Goal: Transaction & Acquisition: Obtain resource

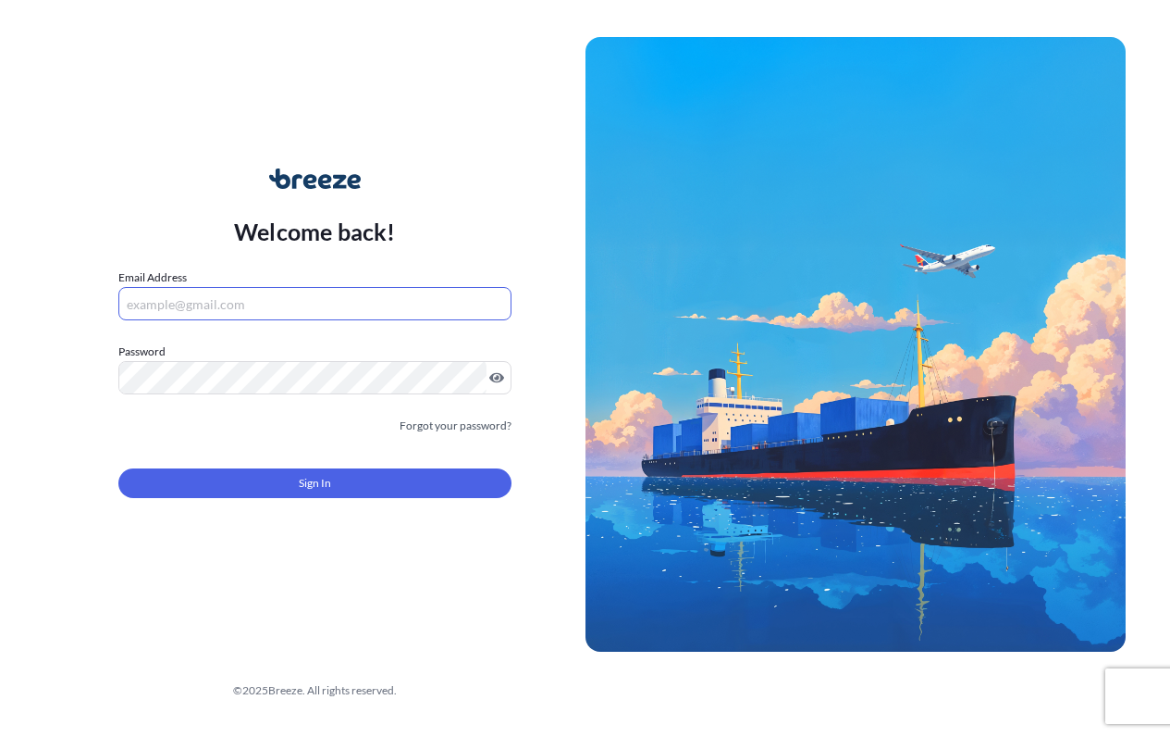
click at [372, 300] on input "Email Address" at bounding box center [314, 303] width 393 height 33
type input "[EMAIL_ADDRESS][DOMAIN_NAME]"
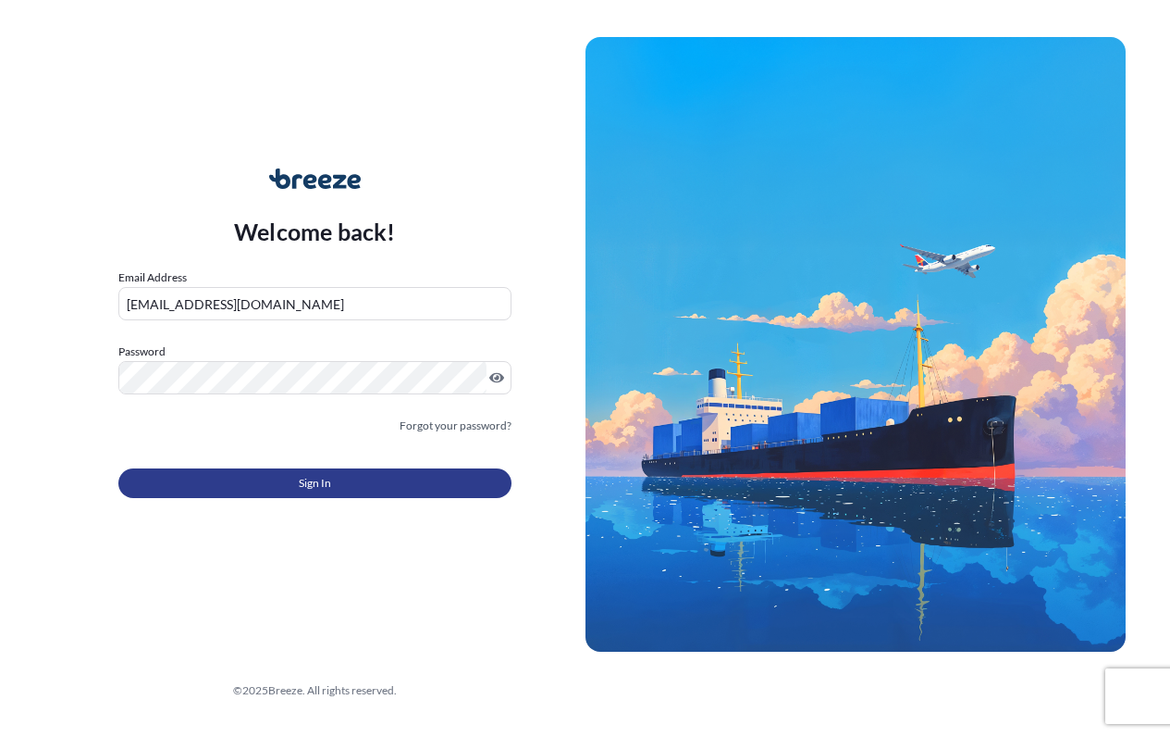
click at [353, 498] on button "Sign In" at bounding box center [314, 483] width 393 height 30
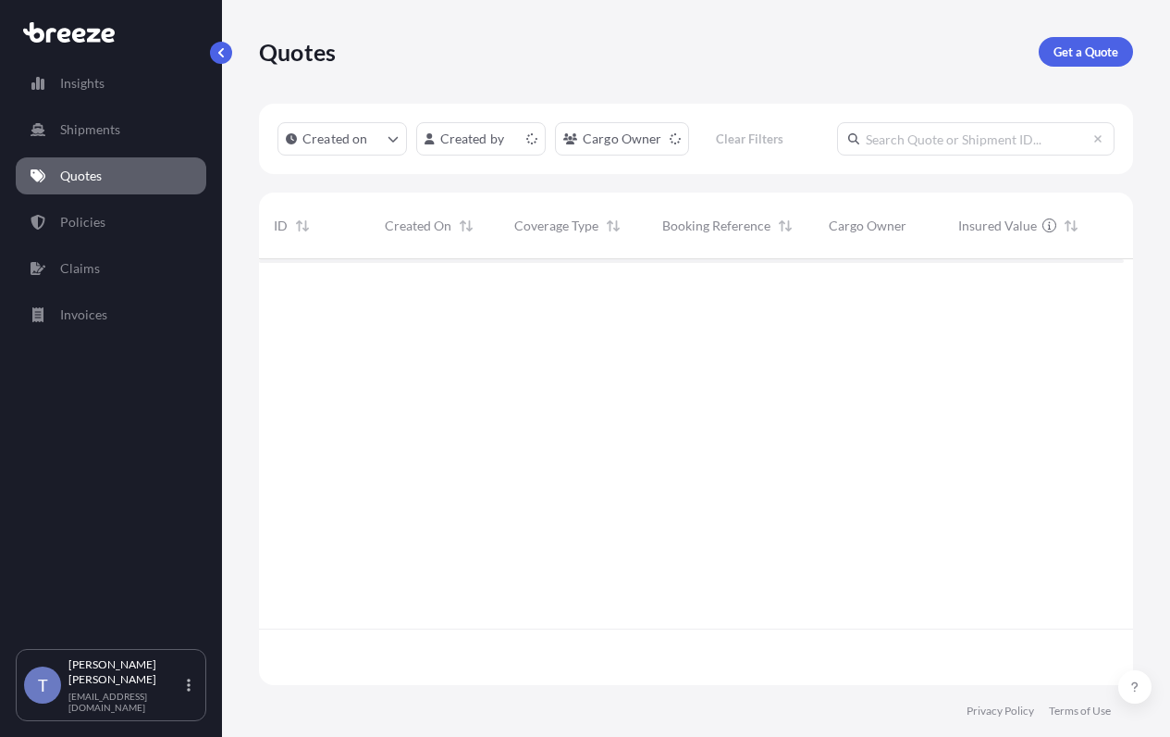
scroll to position [358, 851]
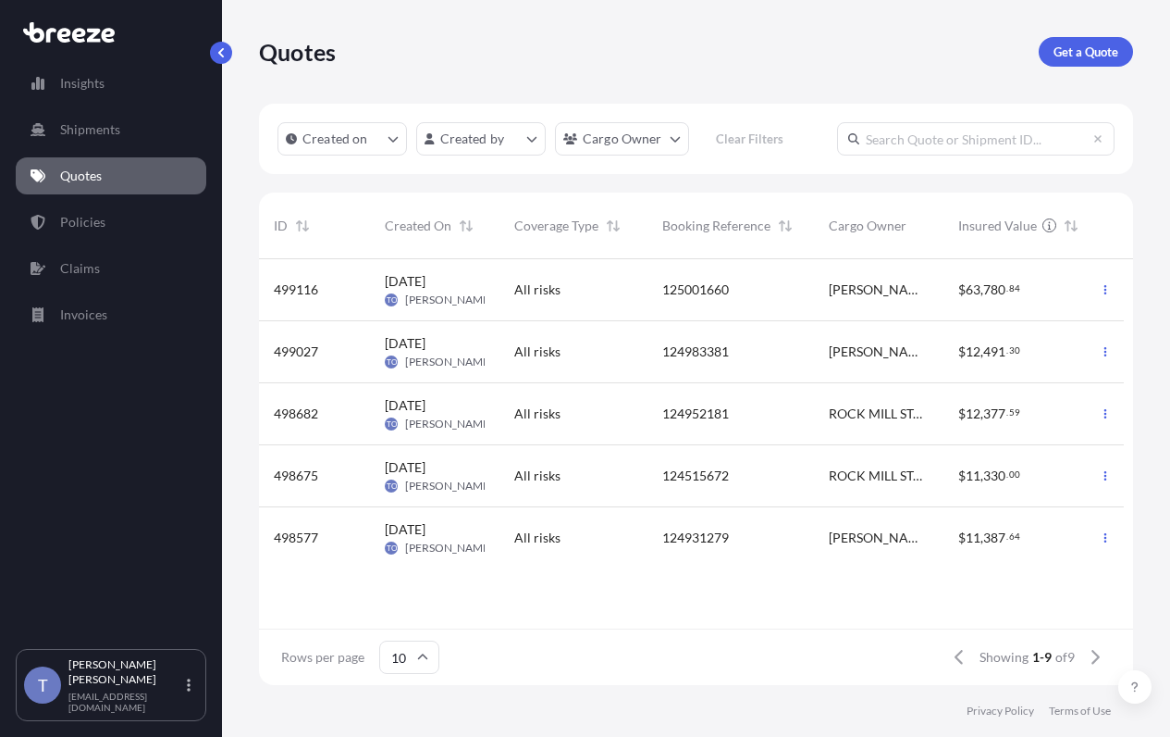
drag, startPoint x: 1137, startPoint y: 86, endPoint x: 1123, endPoint y: 87, distance: 13.9
click at [1137, 86] on div "Quotes Get a Quote Created on Created by Cargo Owner Clear Filters ID Created O…" at bounding box center [696, 342] width 948 height 685
click at [1077, 56] on p "Get a Quote" at bounding box center [1086, 52] width 65 height 19
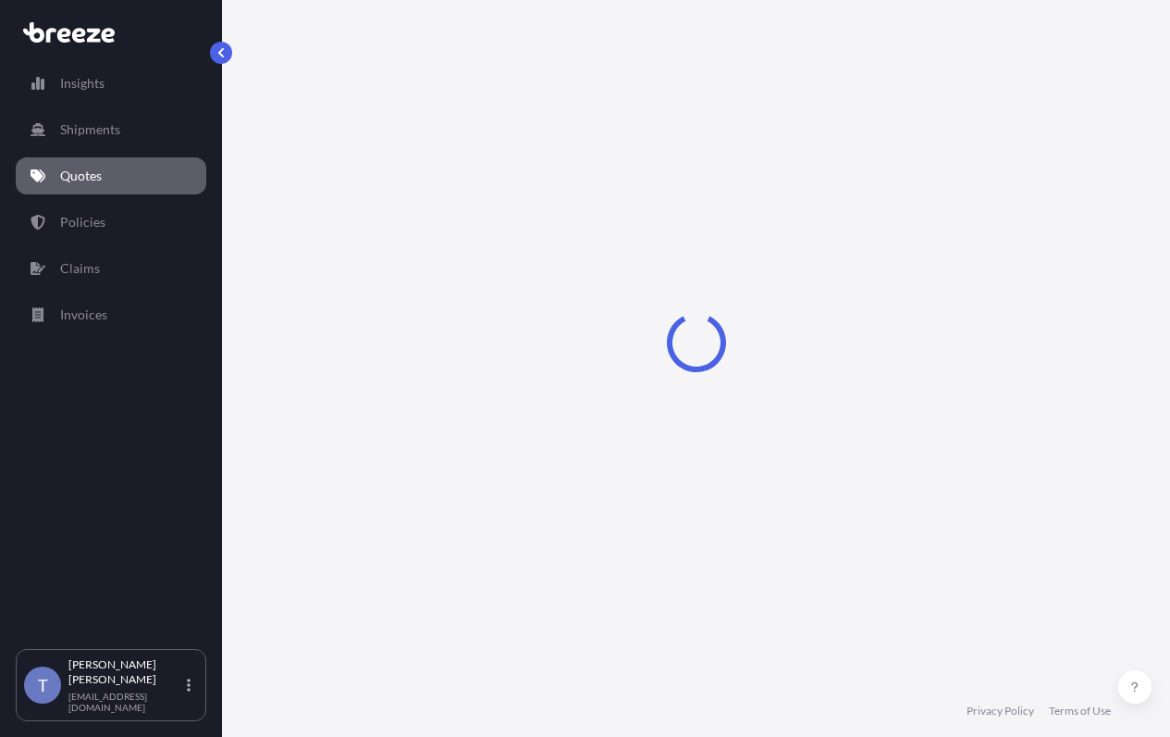
scroll to position [33, 0]
select select "Sea"
select select "1"
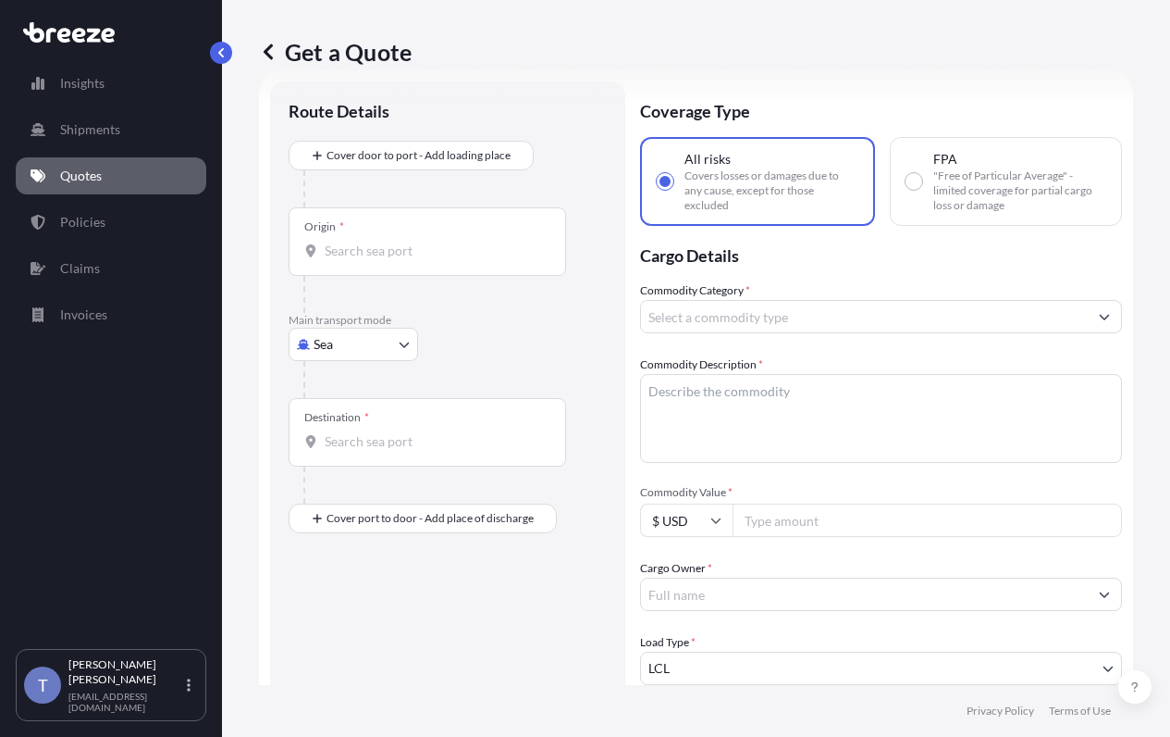
click at [498, 67] on div "Get a Quote" at bounding box center [696, 52] width 874 height 30
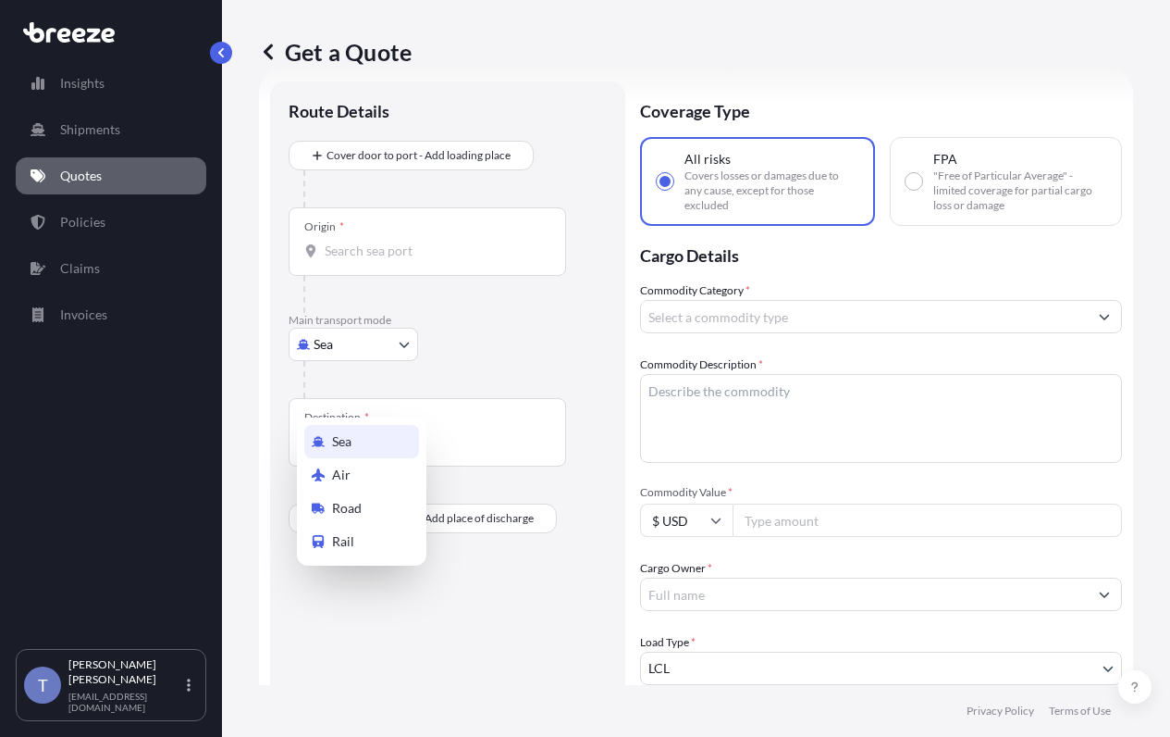
click at [355, 383] on body "Insights Shipments Quotes Policies Claims Invoices T [PERSON_NAME] [EMAIL_ADDRE…" at bounding box center [585, 437] width 1170 height 875
click at [373, 505] on div "Road" at bounding box center [361, 507] width 115 height 33
select select "Road"
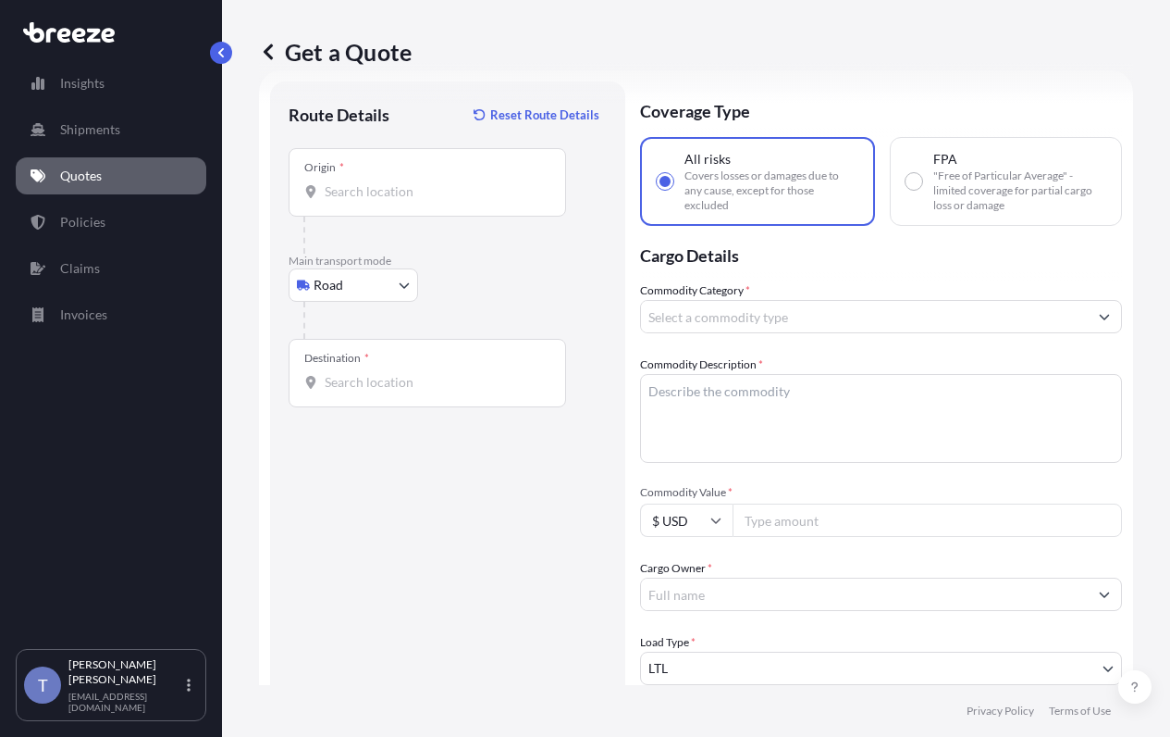
click at [823, 537] on input "Commodity Value *" at bounding box center [928, 519] width 390 height 33
paste input "12960.00"
type input "12960.00"
click at [388, 217] on div "Origin *" at bounding box center [428, 182] width 278 height 68
click at [388, 201] on input "Origin *" at bounding box center [434, 191] width 218 height 19
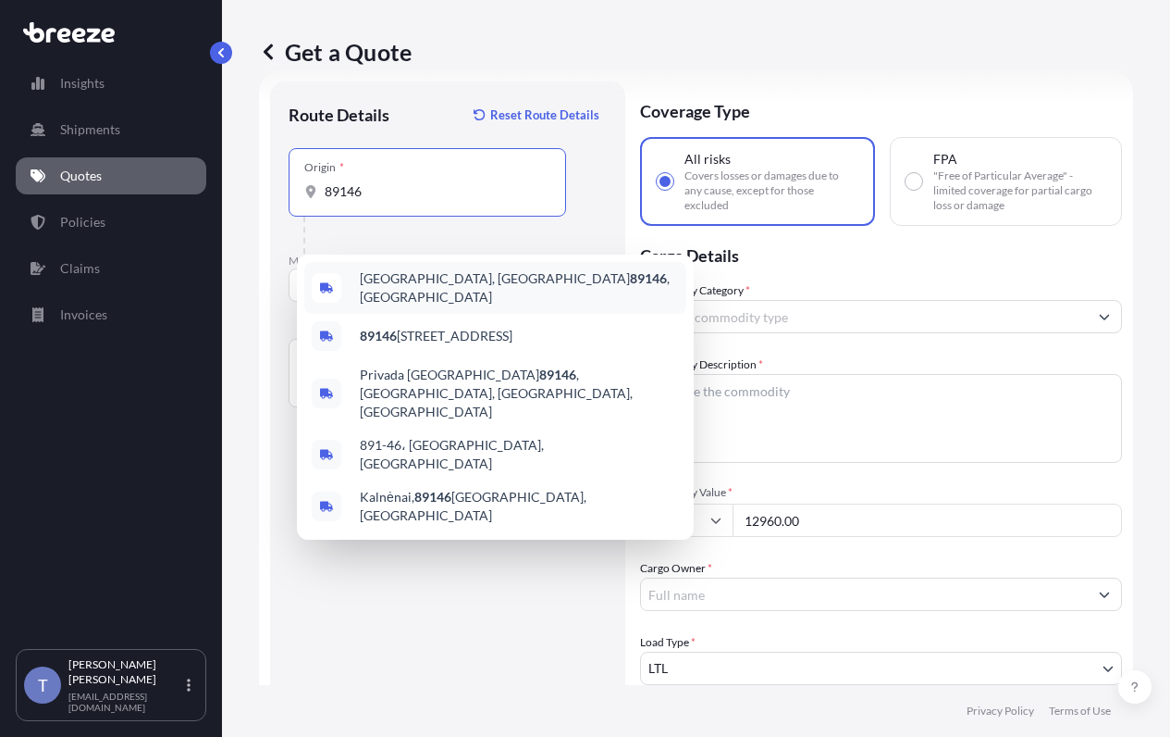
click at [497, 282] on span "[GEOGRAPHIC_DATA] , [GEOGRAPHIC_DATA]" at bounding box center [519, 287] width 319 height 37
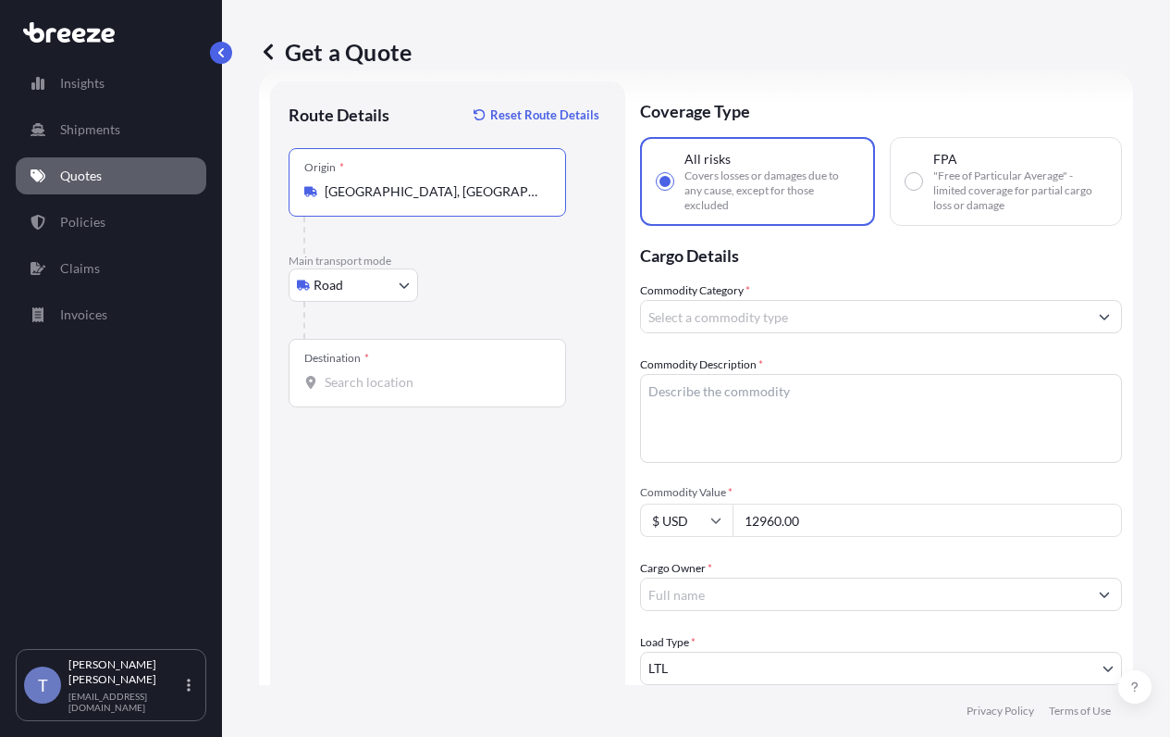
type input "[GEOGRAPHIC_DATA], [GEOGRAPHIC_DATA]"
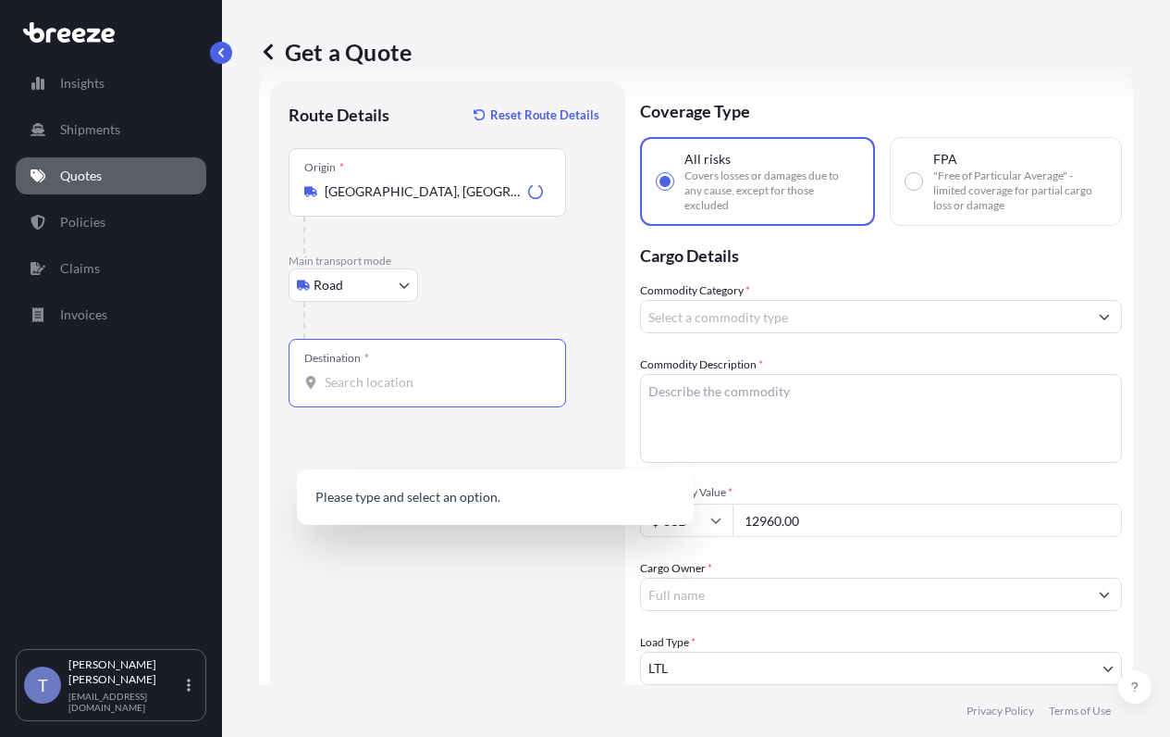
click at [433, 391] on input "Destination *" at bounding box center [434, 382] width 218 height 19
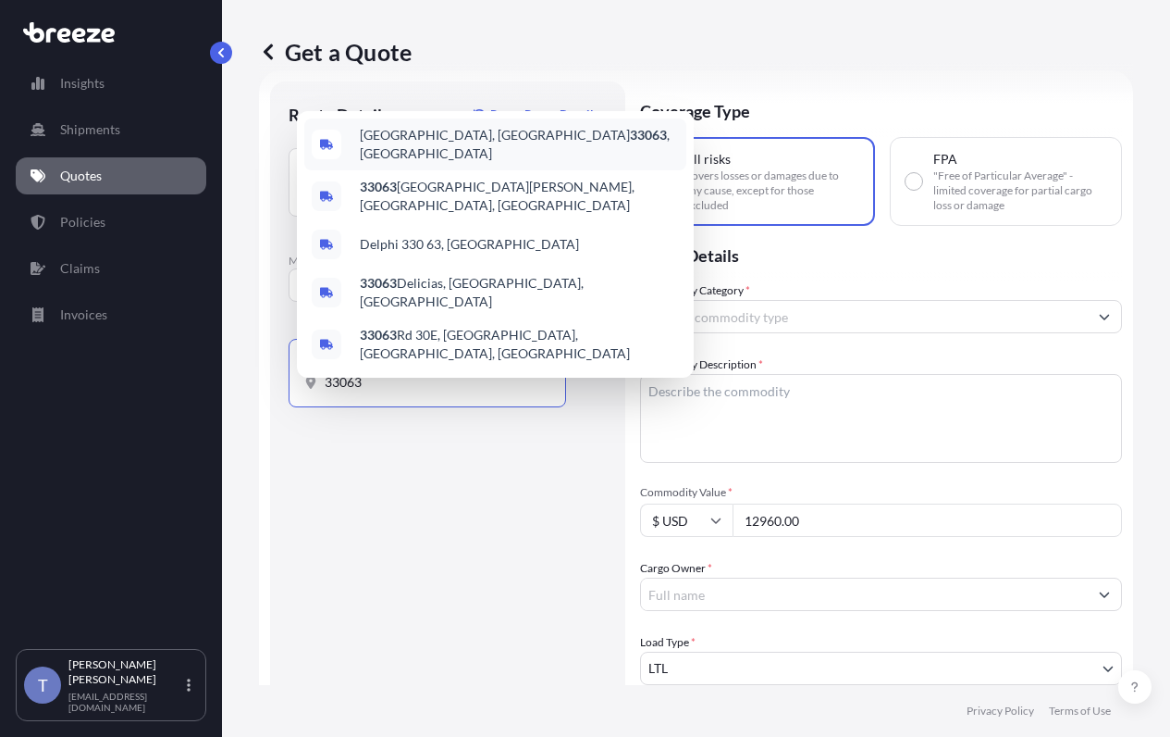
click at [425, 148] on span "[GEOGRAPHIC_DATA] , [GEOGRAPHIC_DATA]" at bounding box center [519, 144] width 319 height 37
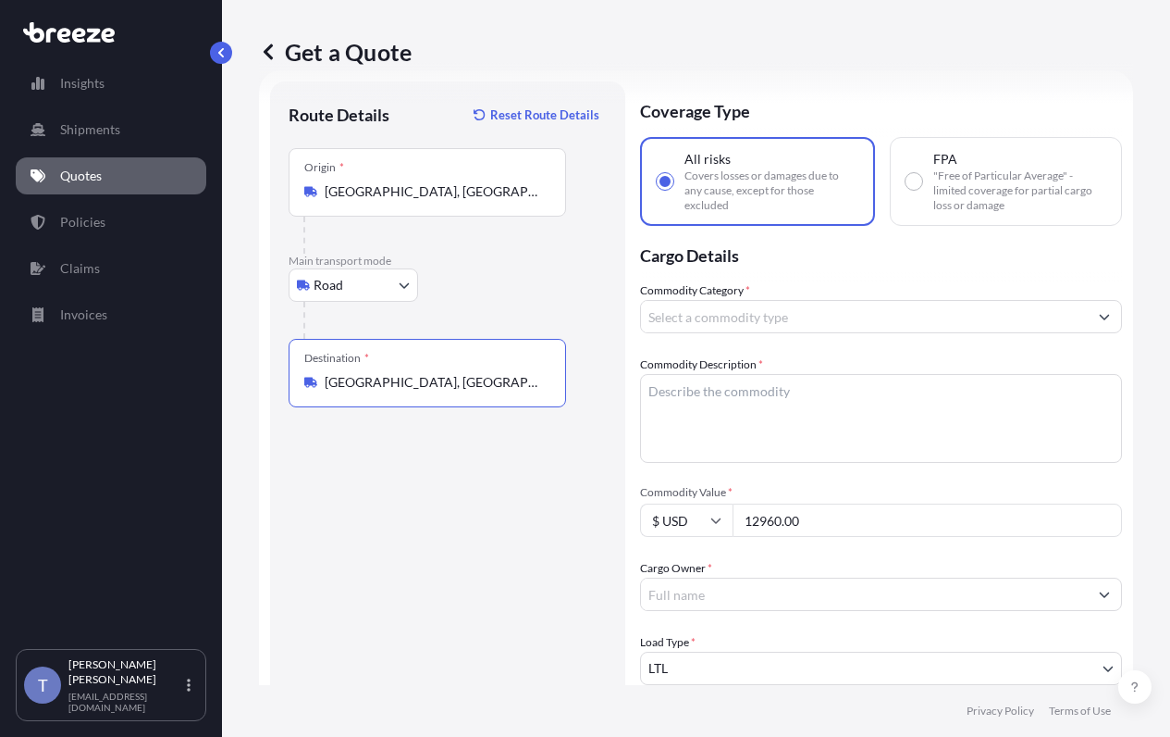
type input "[GEOGRAPHIC_DATA], [GEOGRAPHIC_DATA]"
click at [800, 333] on input "Commodity Category *" at bounding box center [864, 316] width 447 height 33
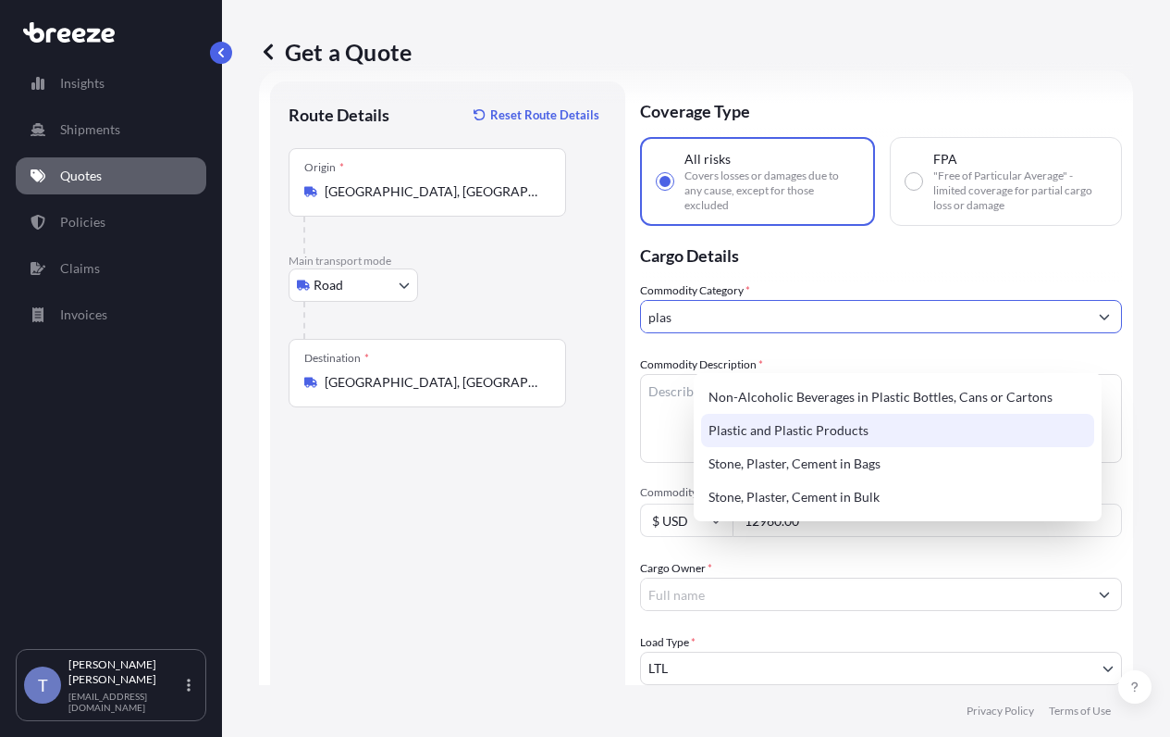
click at [820, 418] on div "Plastic and Plastic Products" at bounding box center [897, 430] width 393 height 33
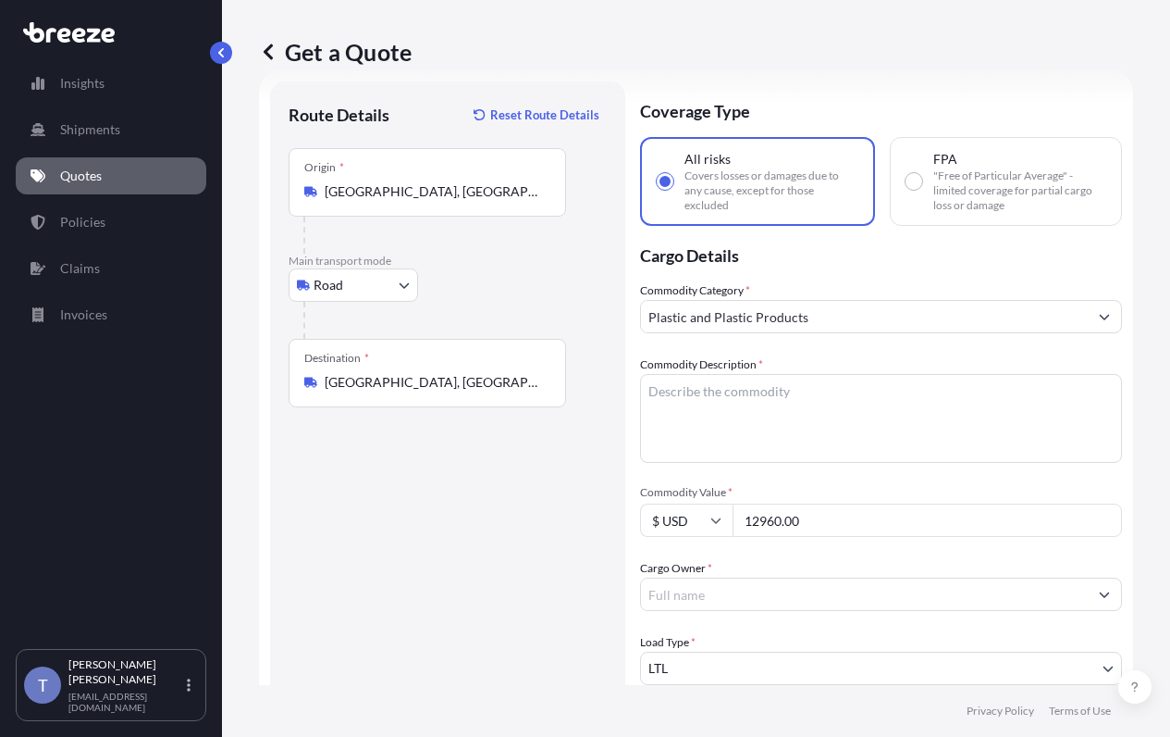
type input "Alcoholic Beverages (but excluding Spirits)"
click at [774, 428] on textarea "Commodity Description *" at bounding box center [881, 418] width 482 height 89
paste textarea "plastic bubble guns"
type textarea "plastic bubble guns"
click at [856, 374] on div "Commodity Category * Alcoholic Beverages (but excluding Spirits) Commodity Desc…" at bounding box center [881, 593] width 482 height 625
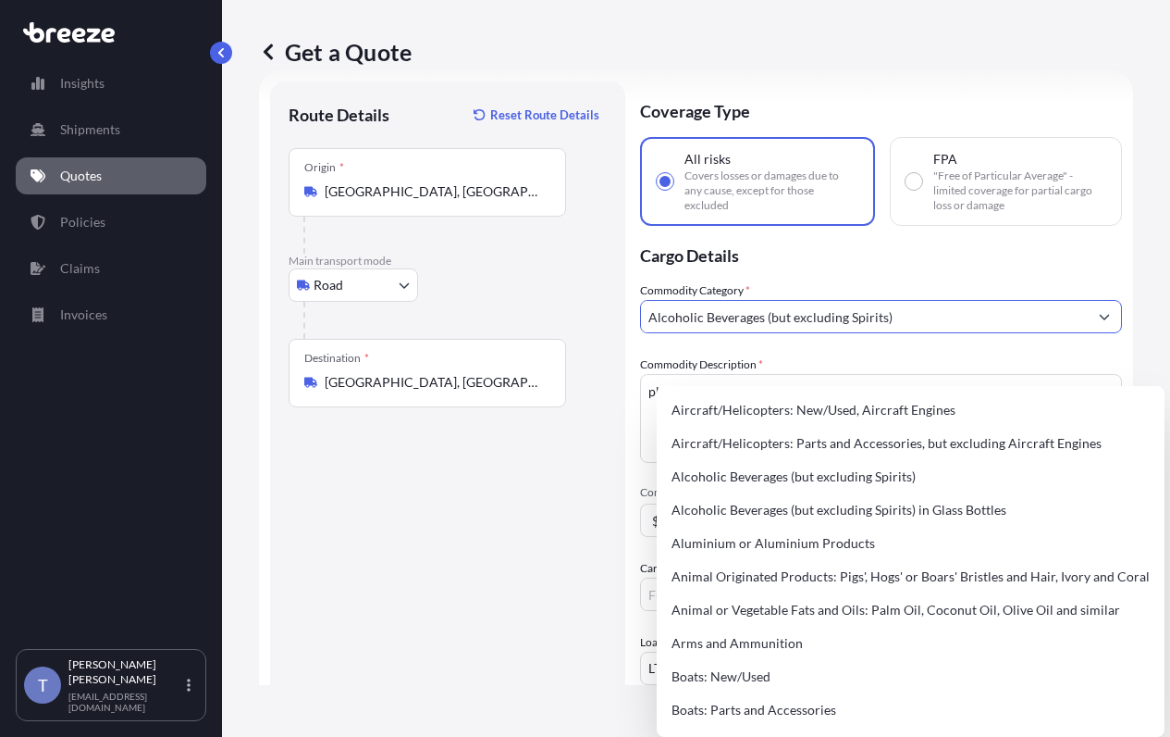
click at [860, 333] on input "Alcoholic Beverages (but excluding Spirits)" at bounding box center [864, 316] width 447 height 33
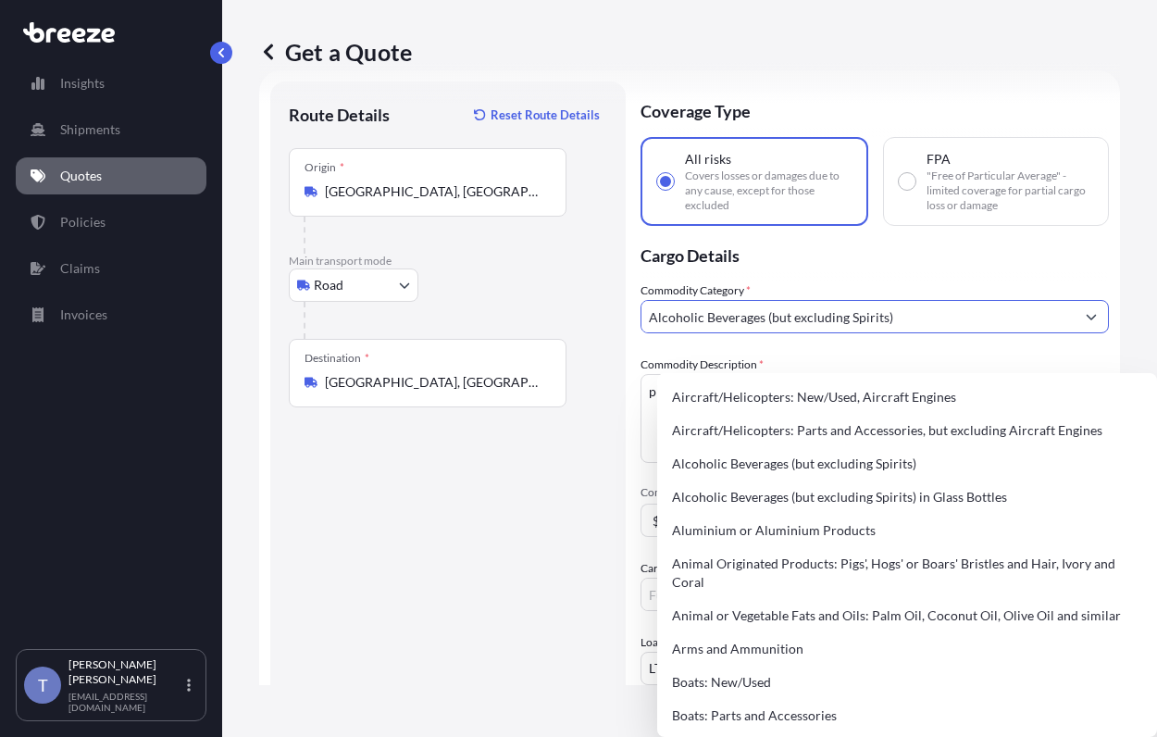
click at [860, 333] on input "Alcoholic Beverages (but excluding Spirits)" at bounding box center [857, 316] width 433 height 33
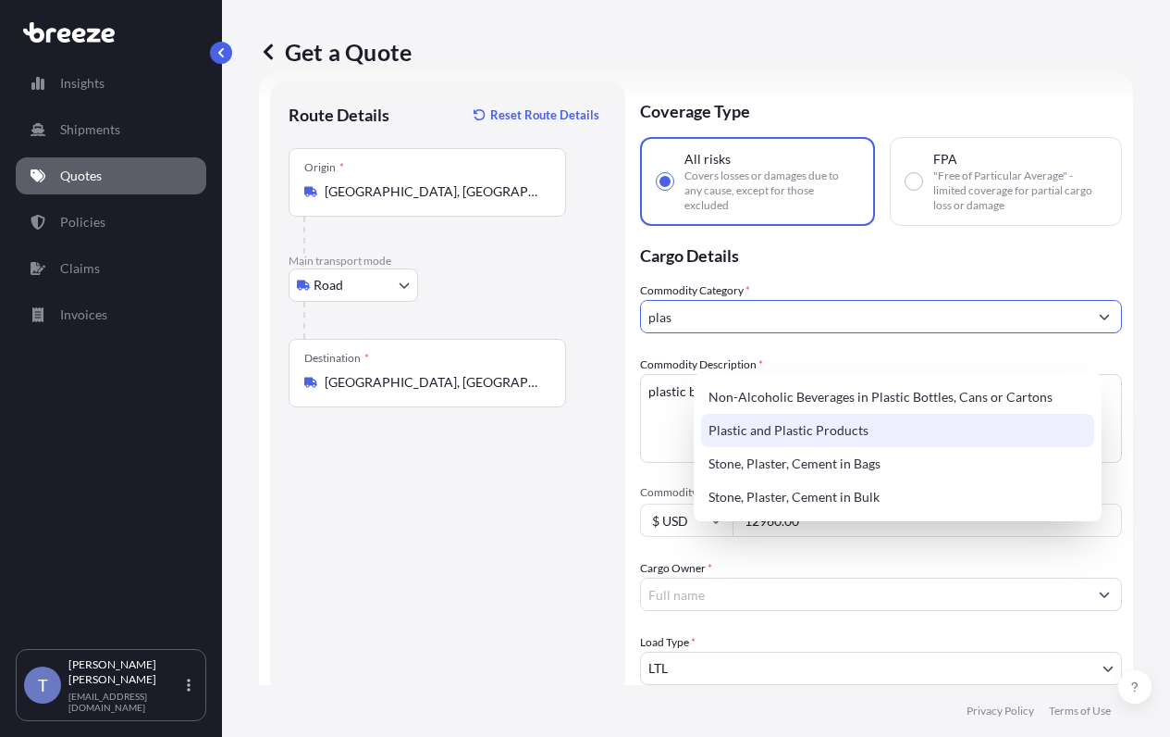
click at [835, 438] on div "Plastic and Plastic Products" at bounding box center [897, 430] width 393 height 33
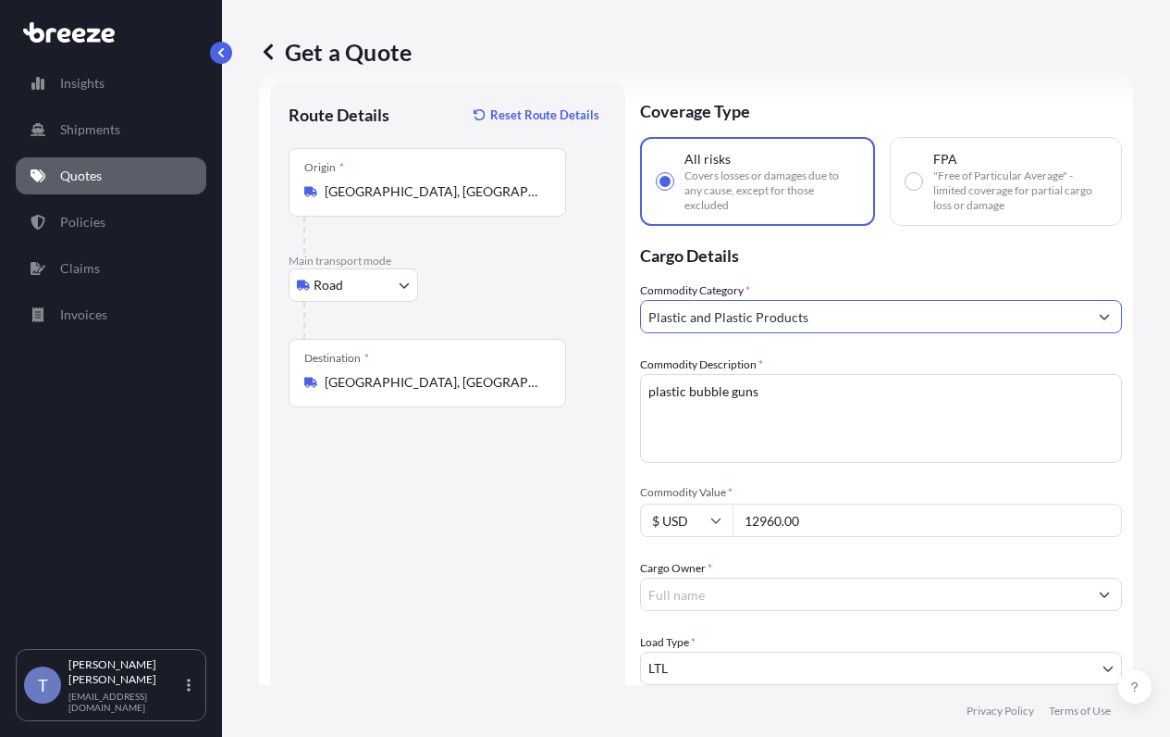
type input "Plastic and Plastic Products"
click at [625, 411] on div "Route Details Reset Route Details Place of loading Road Road Rail Origin * [GEO…" at bounding box center [447, 573] width 355 height 984
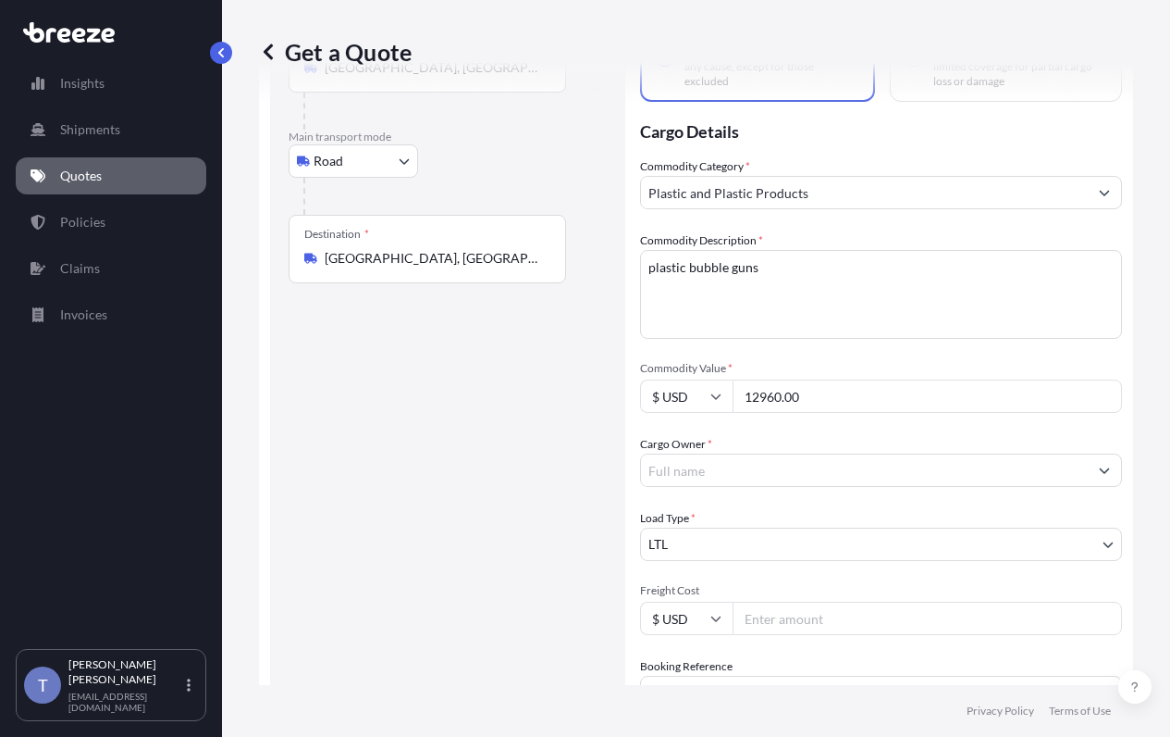
scroll to position [311, 0]
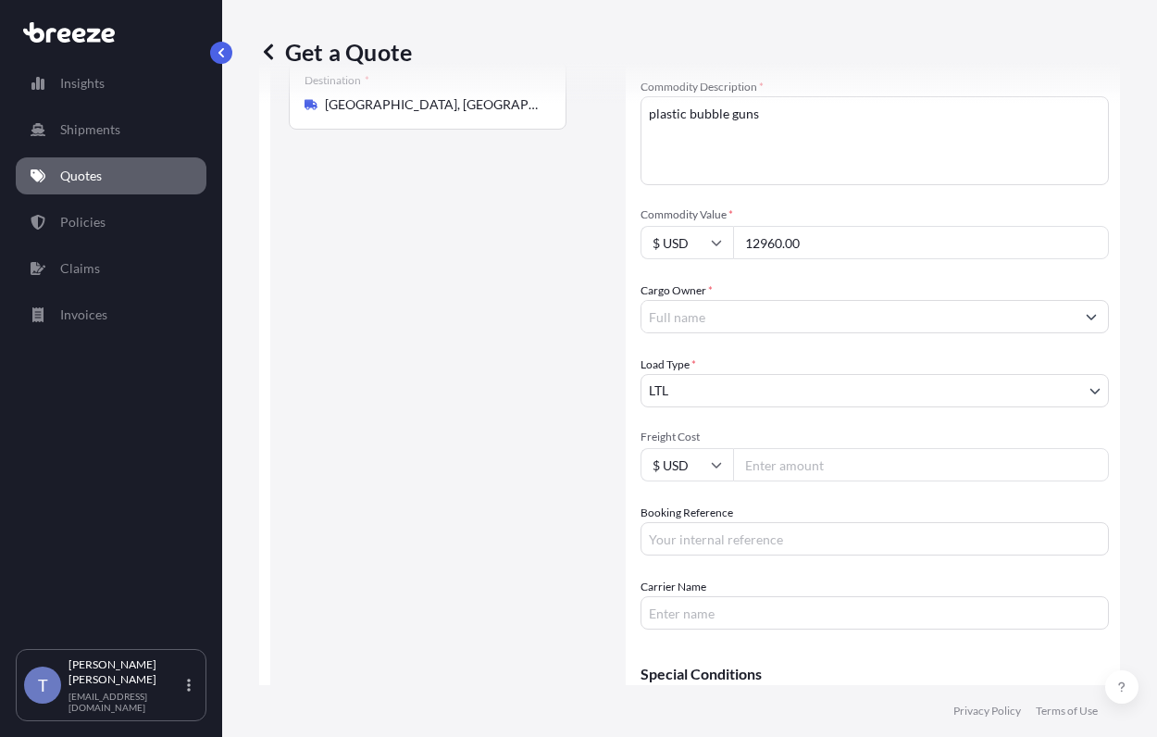
click at [783, 333] on input "Cargo Owner *" at bounding box center [857, 316] width 433 height 33
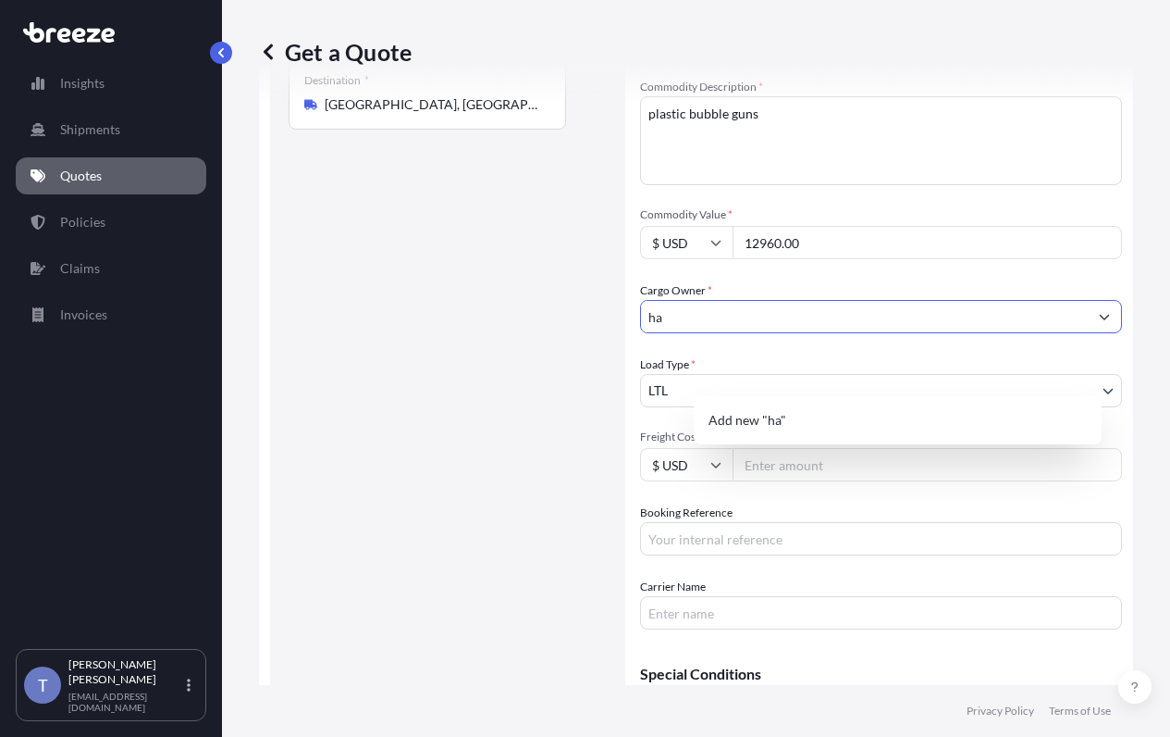
type input "h"
type input "Hardware Mercantile International"
click at [712, 300] on label "Cargo Owner *" at bounding box center [676, 290] width 72 height 19
click at [749, 333] on input "Hardware Mercantile International" at bounding box center [864, 316] width 447 height 33
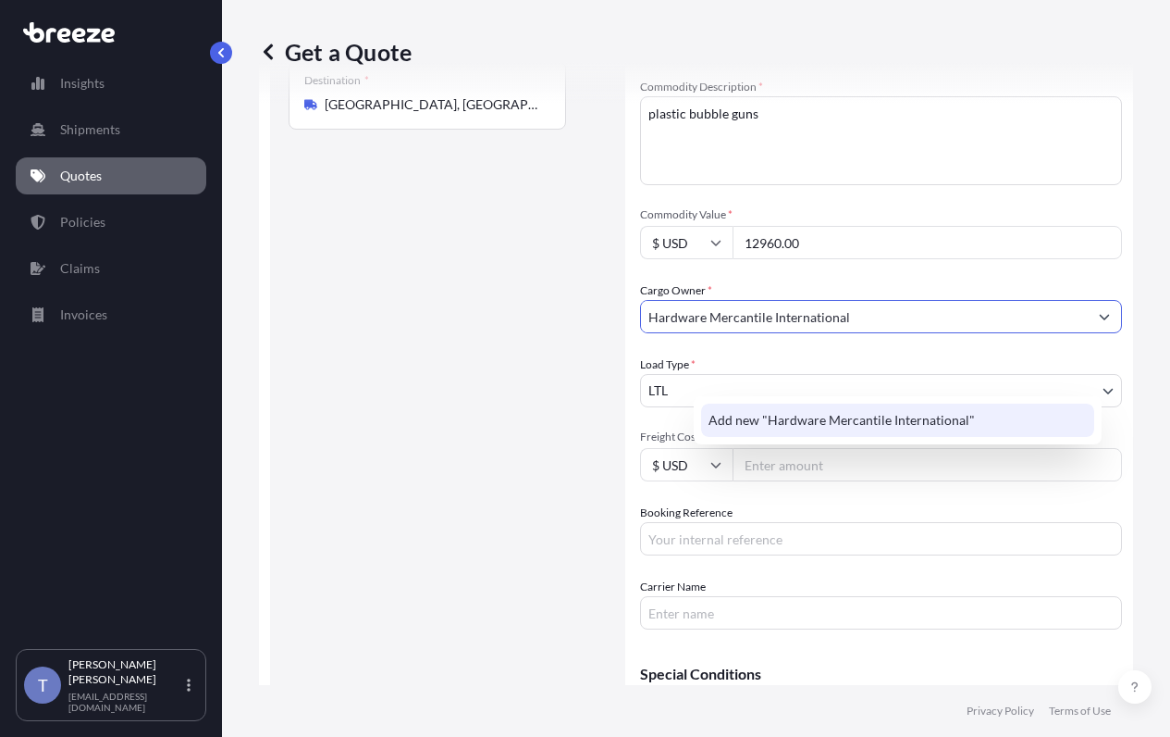
click at [812, 417] on span "Add new "Hardware Mercantile International"" at bounding box center [842, 420] width 266 height 19
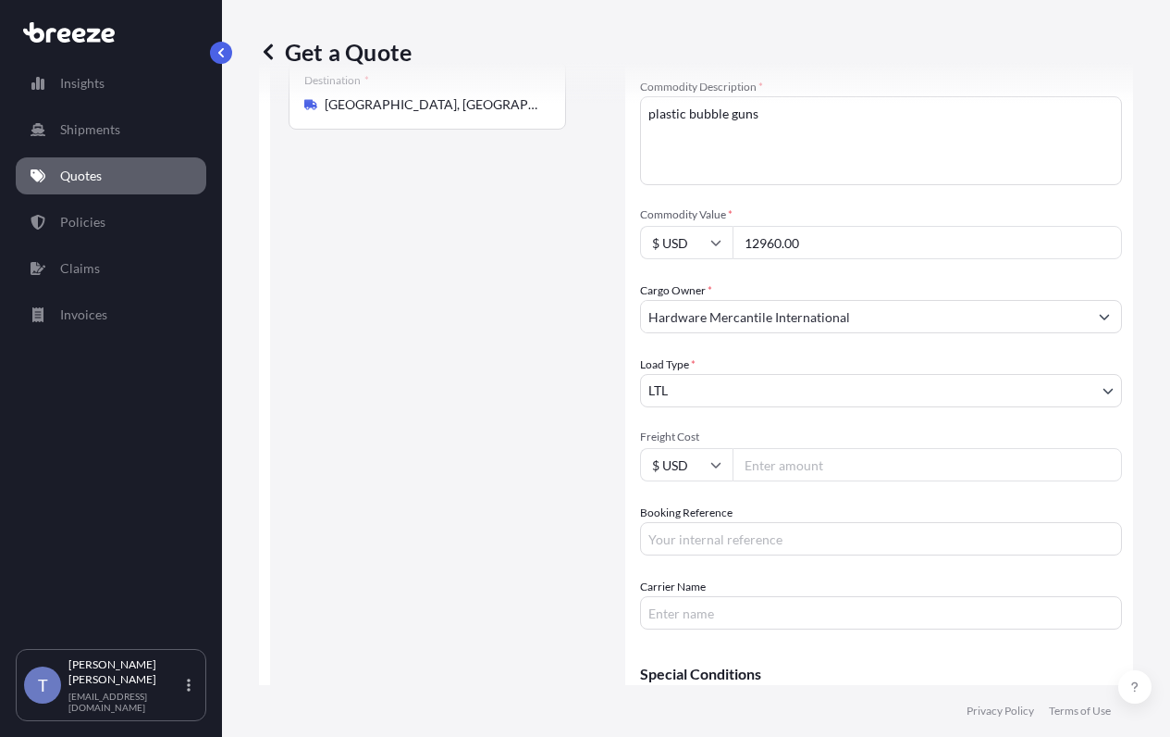
click at [830, 481] on input "Freight Cost" at bounding box center [928, 464] width 390 height 33
type input "370.82"
click at [708, 555] on input "Booking Reference" at bounding box center [881, 538] width 482 height 33
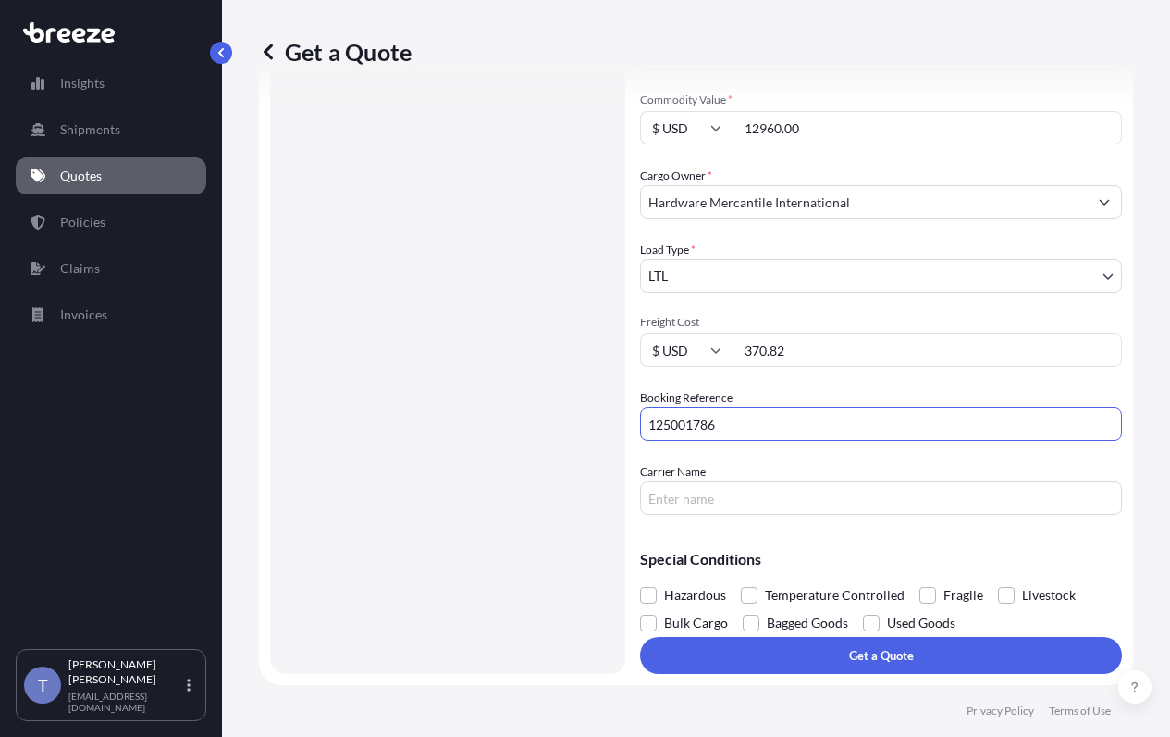
type input "125001786"
click at [781, 493] on input "Carrier Name" at bounding box center [881, 497] width 482 height 33
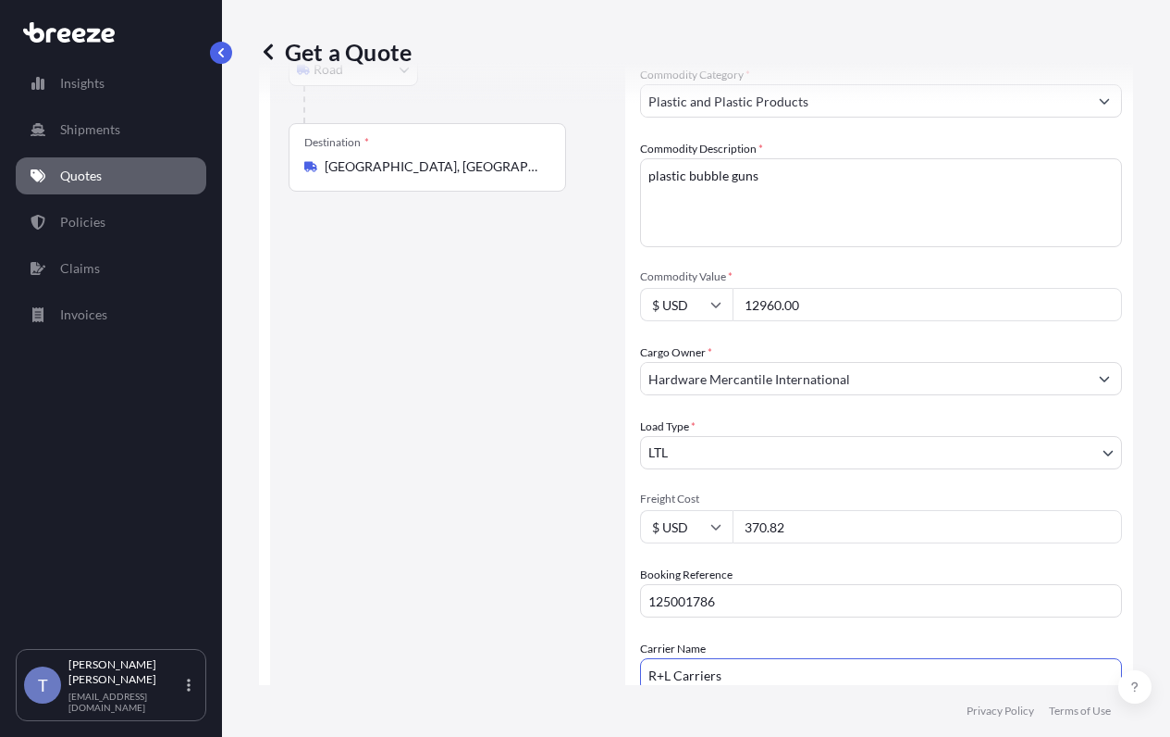
scroll to position [526, 0]
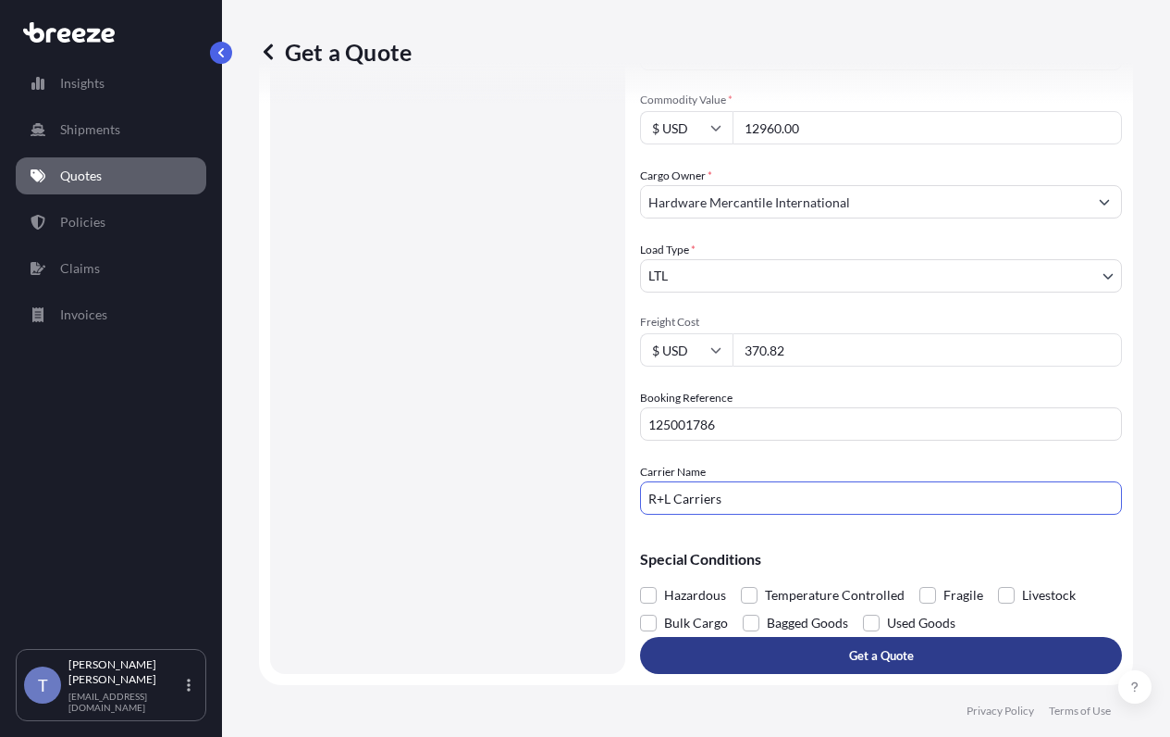
type input "R+L Carriers"
click at [914, 646] on p "Get a Quote" at bounding box center [881, 655] width 65 height 19
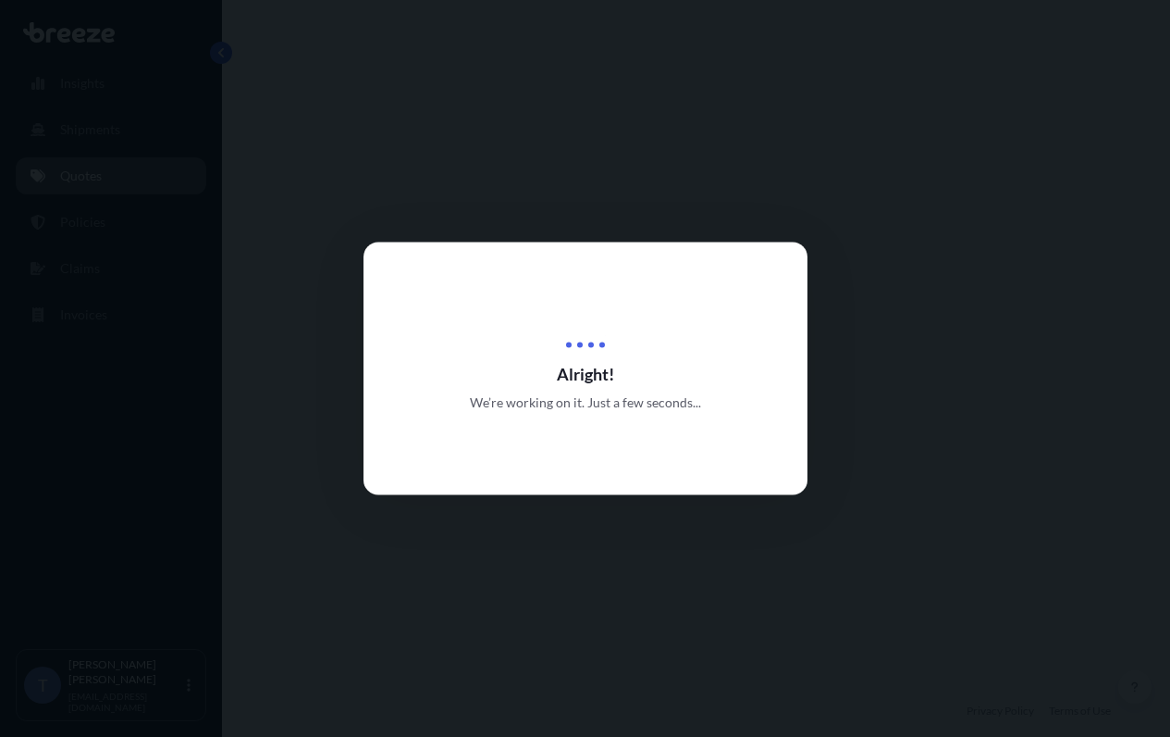
select select "Road"
select select "1"
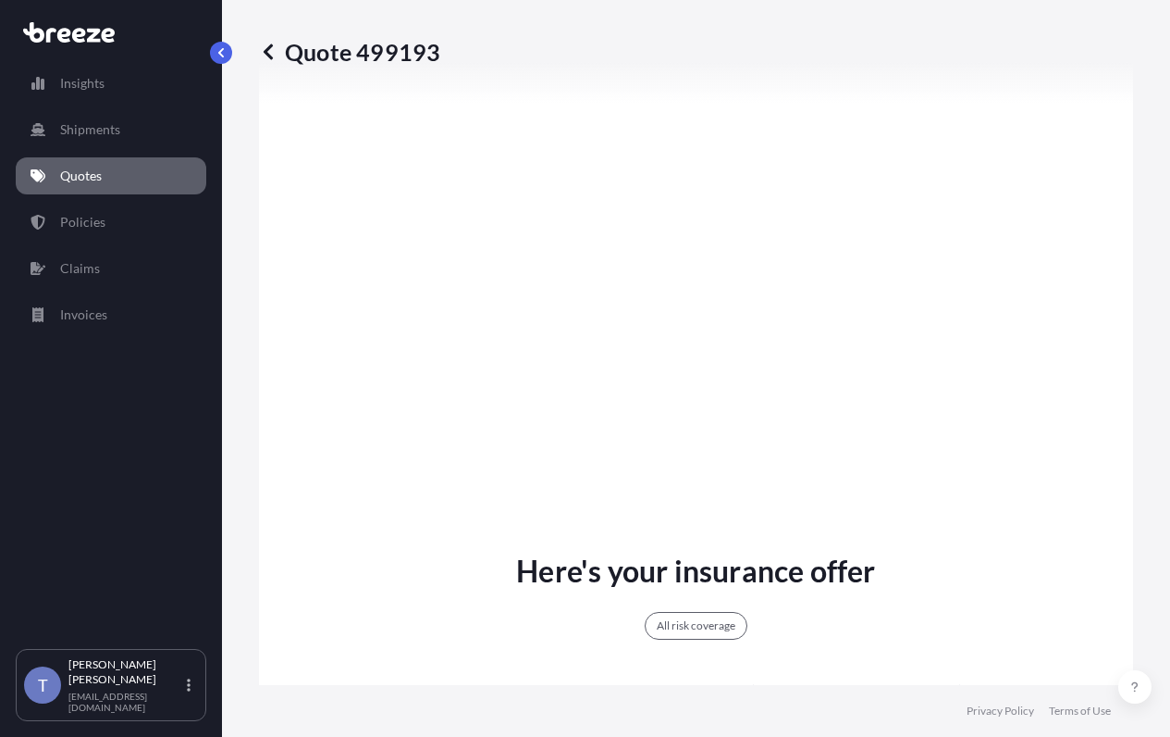
scroll to position [1121, 0]
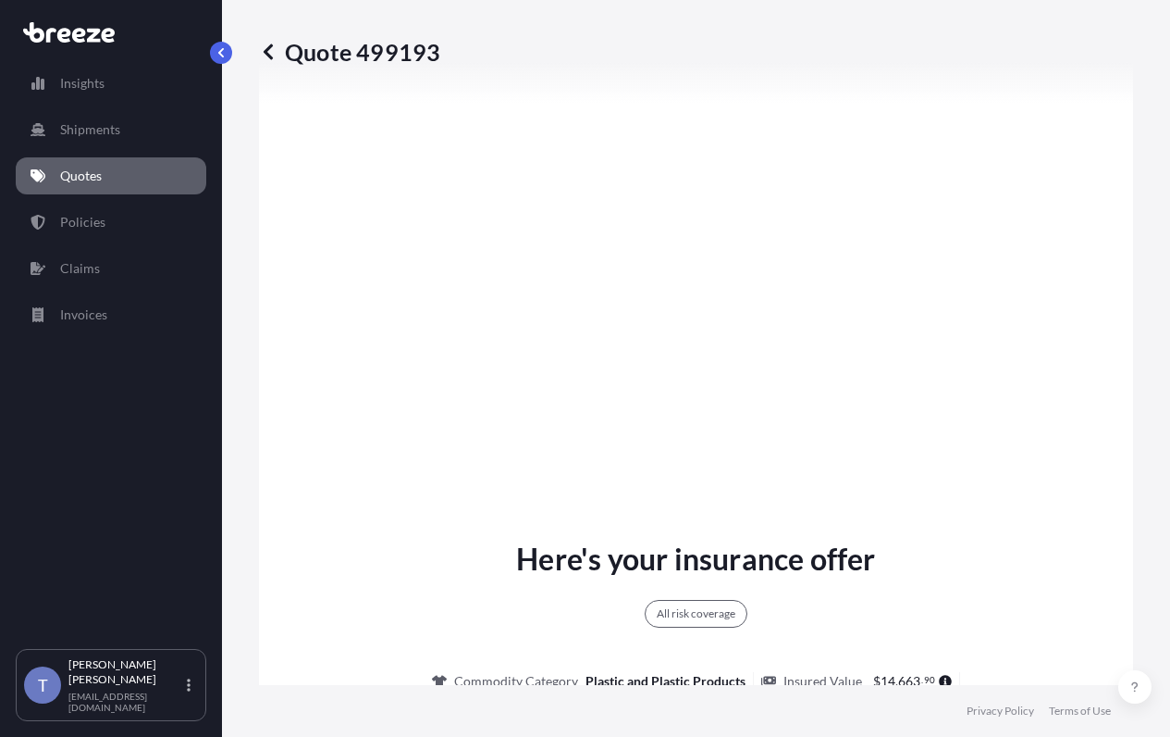
click at [1121, 154] on div "Quote 499193 Route Details Place of loading Road Road Rail Origin * [GEOGRAPHIC…" at bounding box center [696, 342] width 948 height 685
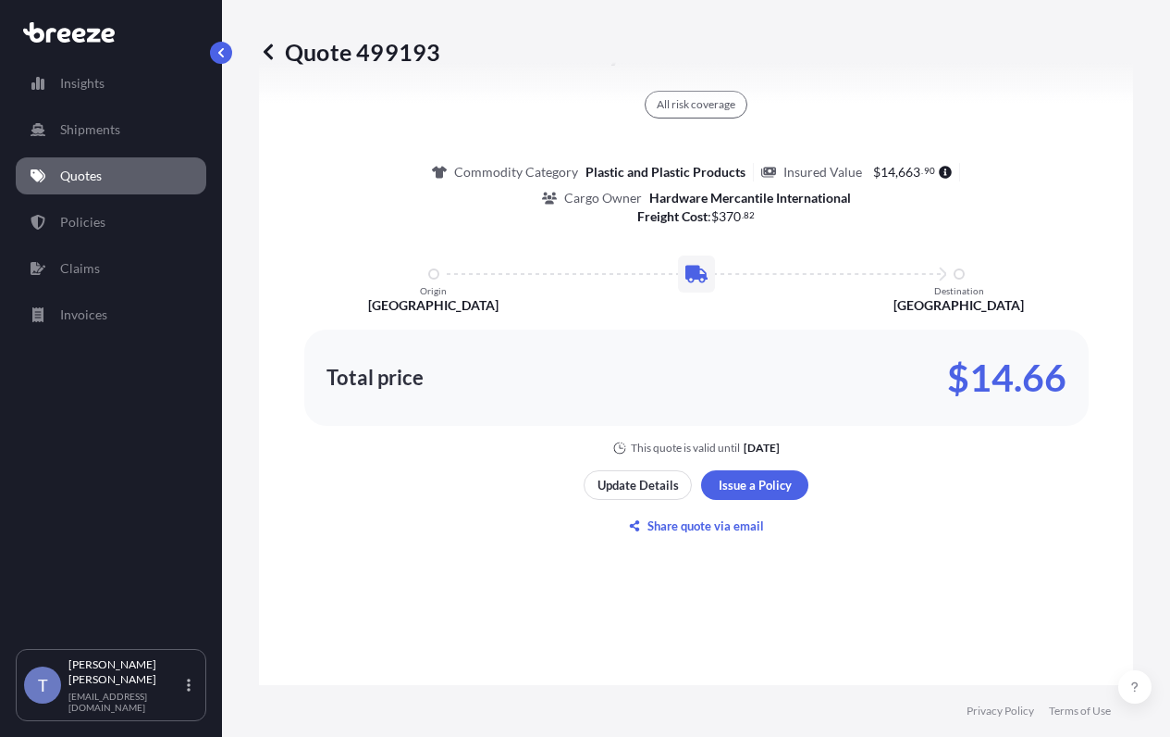
scroll to position [1769, 0]
